Goal: Task Accomplishment & Management: Use online tool/utility

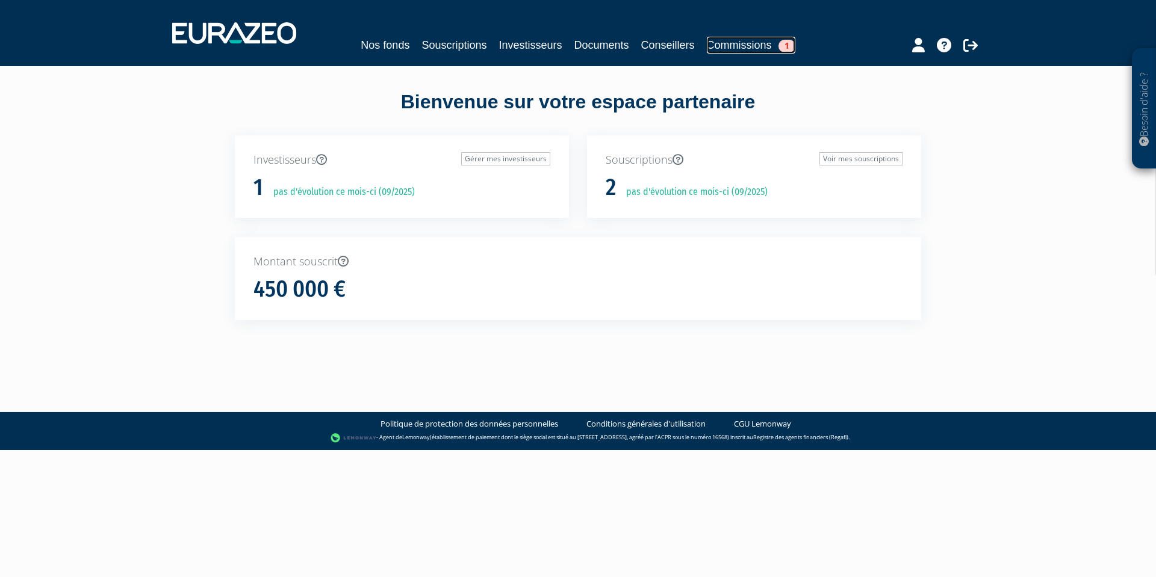
click at [737, 44] on link "Commissions 1" at bounding box center [751, 45] width 88 height 17
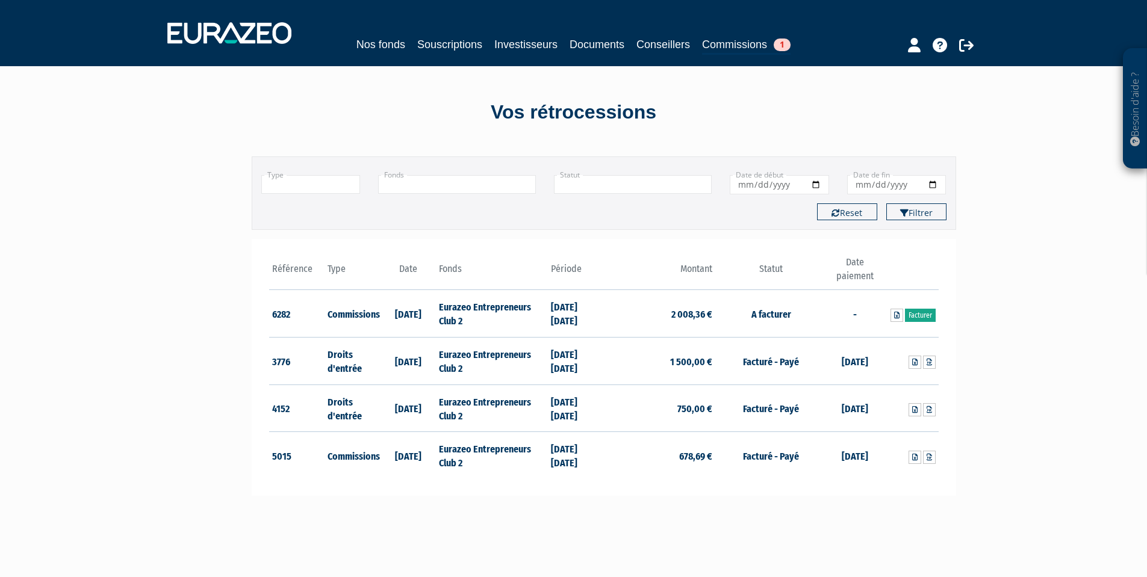
click at [919, 315] on link "Facturer" at bounding box center [920, 315] width 31 height 13
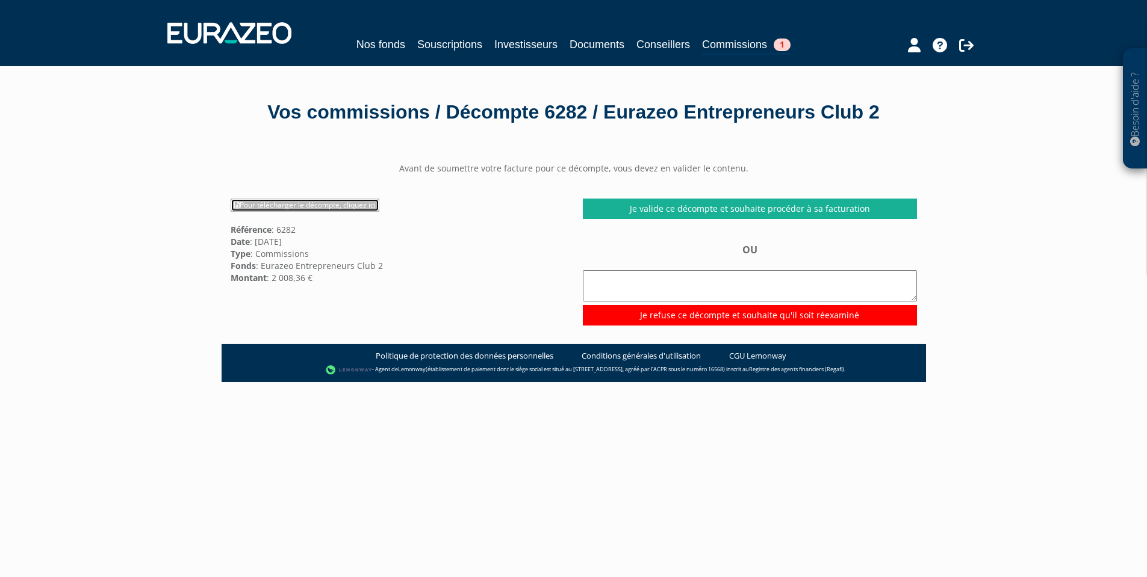
click at [324, 212] on link "Pour télécharger le décompte, cliquez ici" at bounding box center [305, 205] width 149 height 13
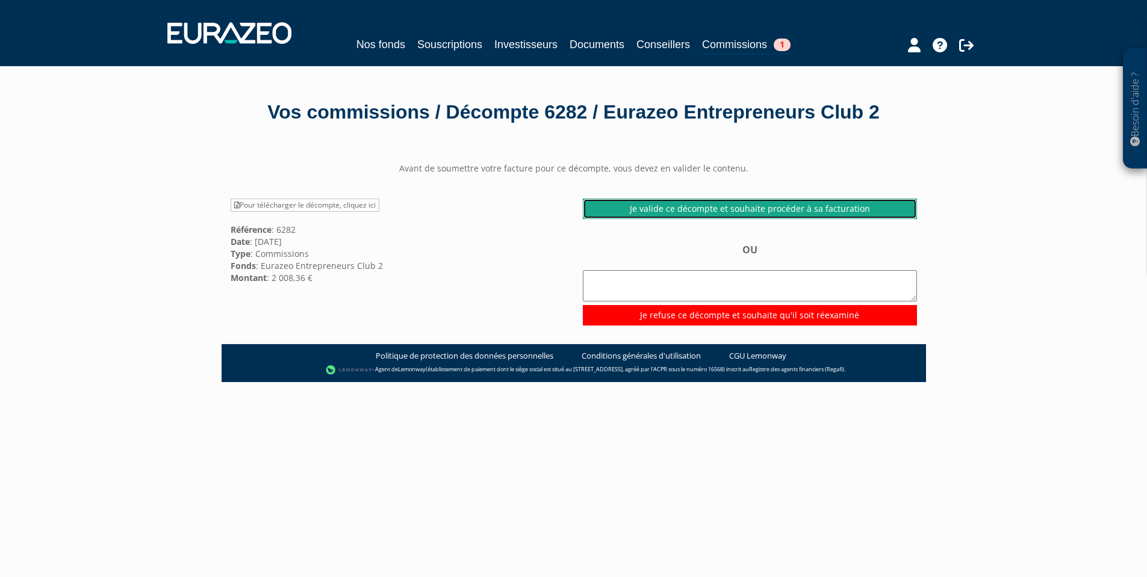
click at [715, 219] on link "Je valide ce décompte et souhaite procéder à sa facturation" at bounding box center [750, 209] width 334 height 20
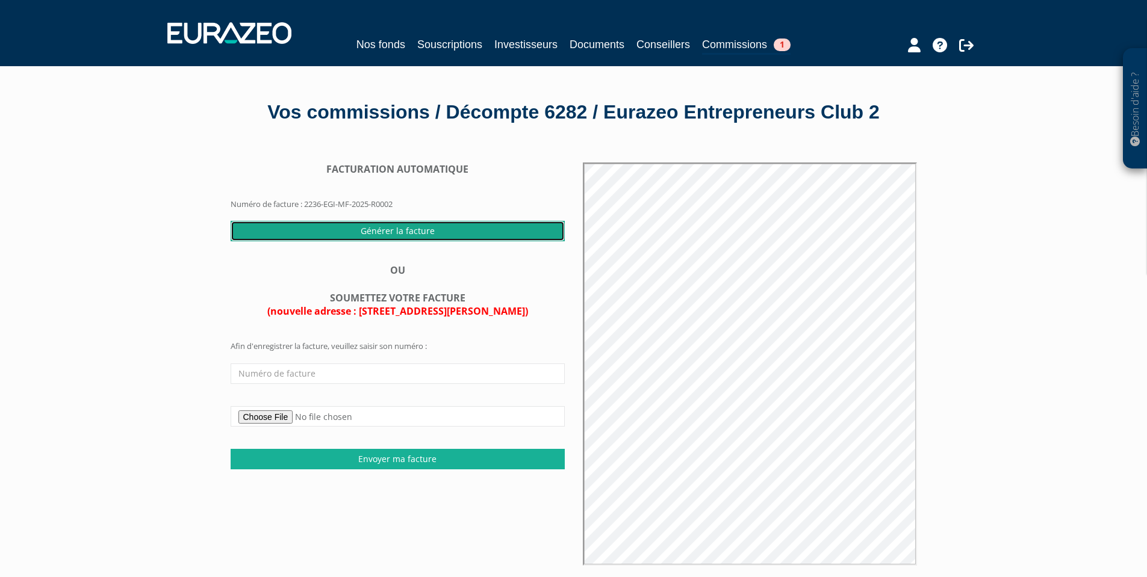
click at [395, 241] on input "Générer la facture" at bounding box center [398, 231] width 334 height 20
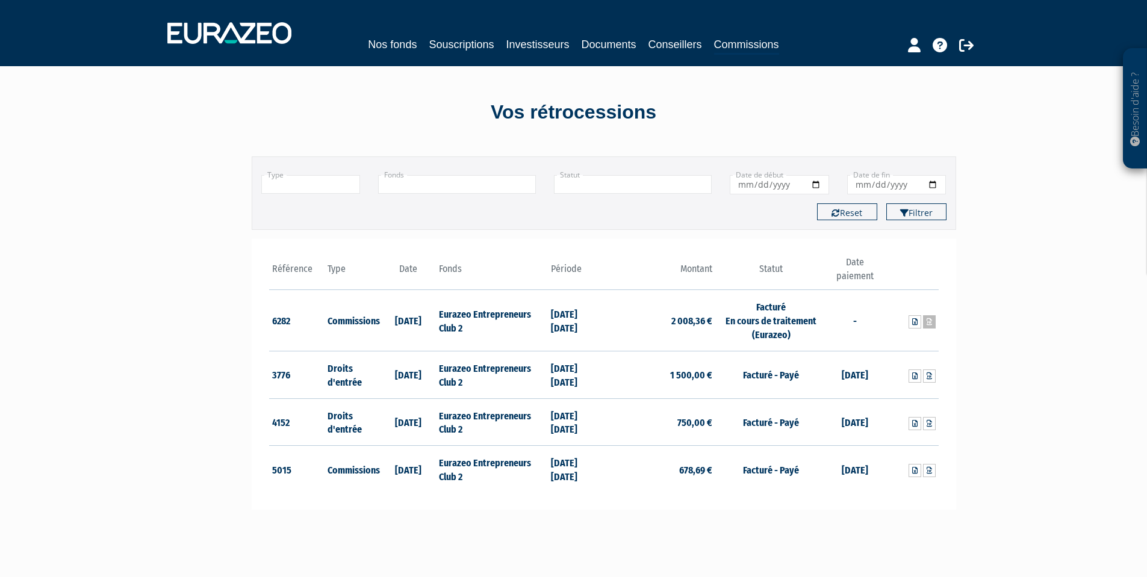
click at [928, 320] on icon at bounding box center [928, 321] width 5 height 7
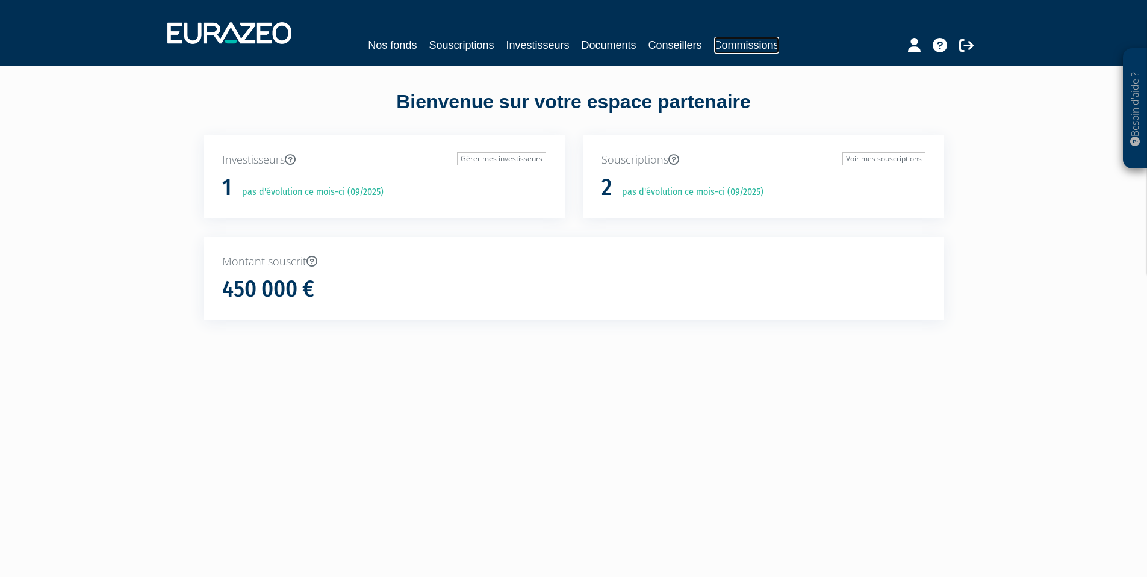
click at [752, 43] on link "Commissions" at bounding box center [746, 45] width 65 height 17
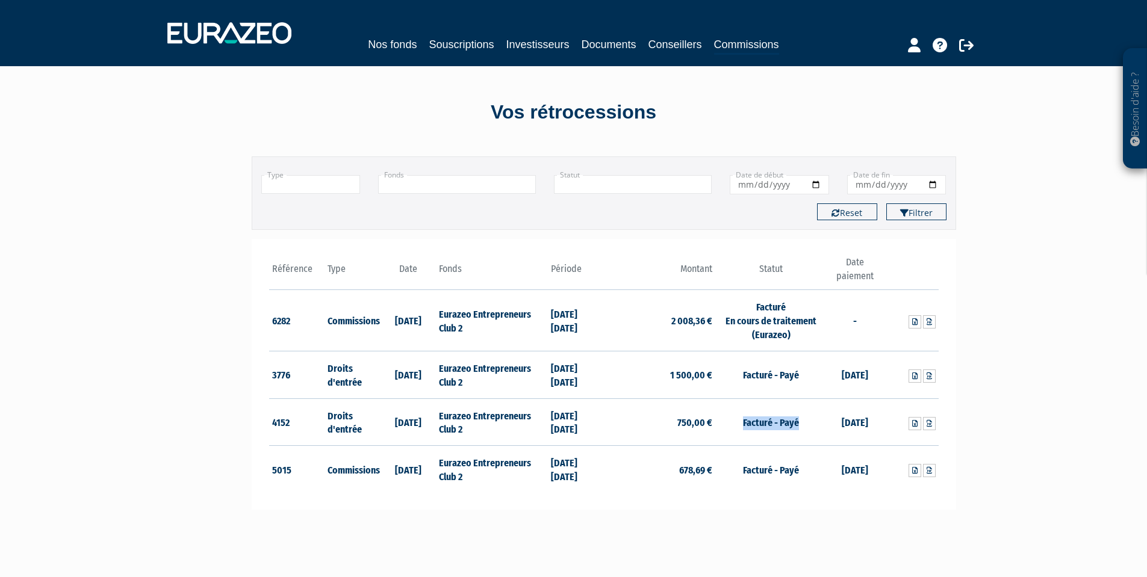
drag, startPoint x: 805, startPoint y: 423, endPoint x: 717, endPoint y: 424, distance: 88.5
click at [717, 424] on td "Facturé - Payé" at bounding box center [770, 422] width 111 height 48
click at [716, 440] on td "Facturé - Payé" at bounding box center [770, 422] width 111 height 48
click at [926, 471] on icon at bounding box center [928, 470] width 5 height 7
click at [929, 322] on icon at bounding box center [928, 321] width 5 height 7
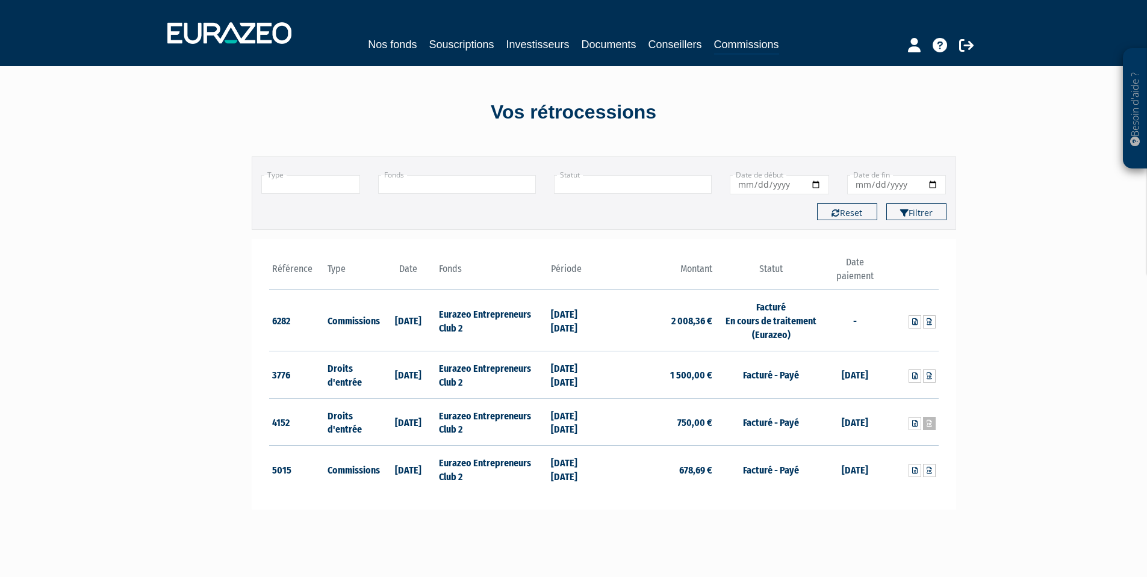
click at [932, 424] on link at bounding box center [929, 423] width 13 height 13
click at [260, 114] on div "Vos rétrocessions" at bounding box center [574, 113] width 686 height 28
click at [960, 44] on icon at bounding box center [966, 45] width 14 height 14
